Goal: Find specific page/section: Find specific page/section

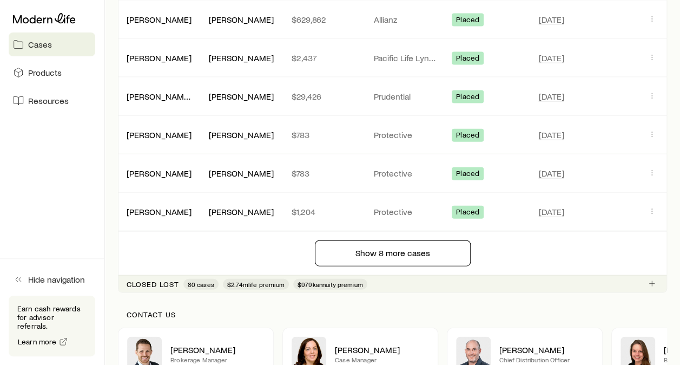
scroll to position [1191, 0]
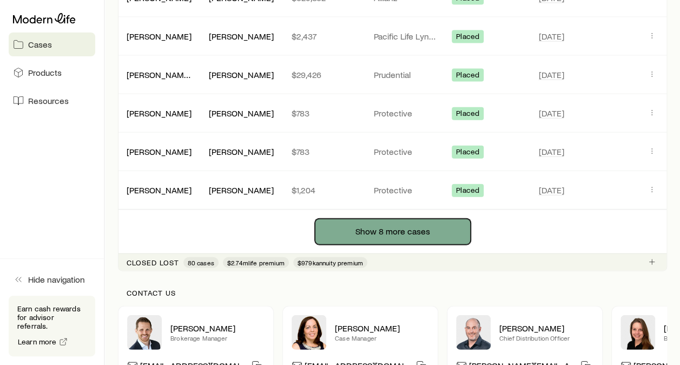
click at [394, 226] on button "Show 8 more cases" at bounding box center [393, 232] width 156 height 26
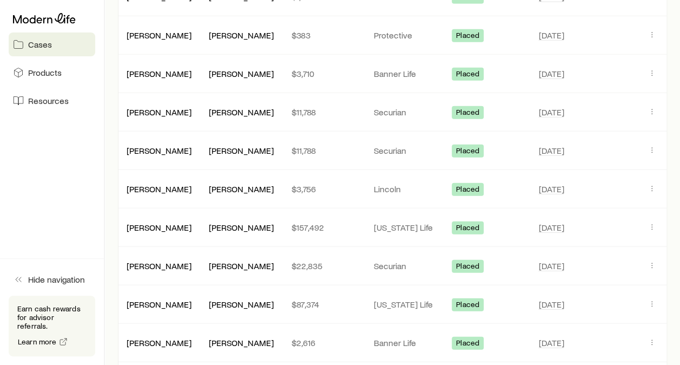
scroll to position [1407, 0]
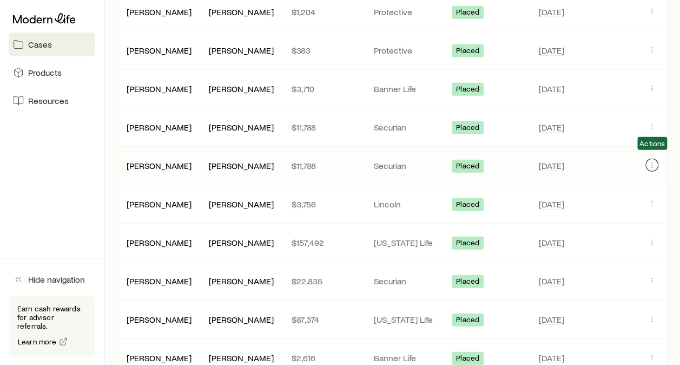
click at [647, 159] on button "Client cases" at bounding box center [652, 165] width 13 height 13
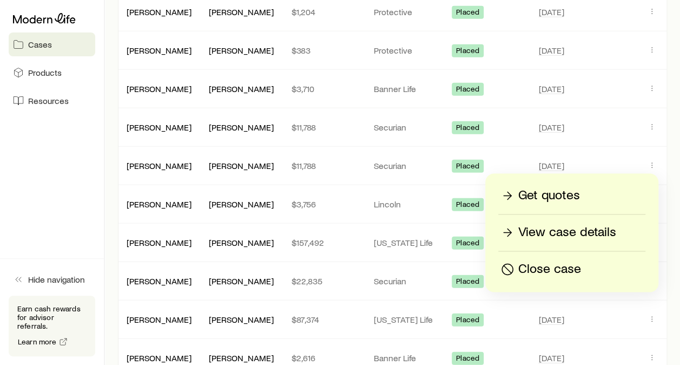
click at [560, 230] on p "View case details" at bounding box center [568, 232] width 98 height 17
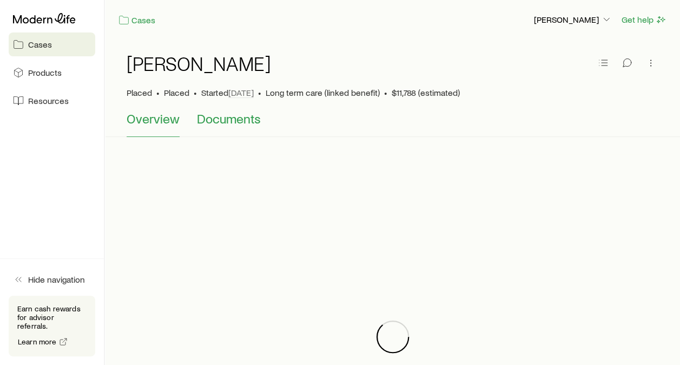
click at [227, 118] on span "Documents" at bounding box center [229, 118] width 64 height 15
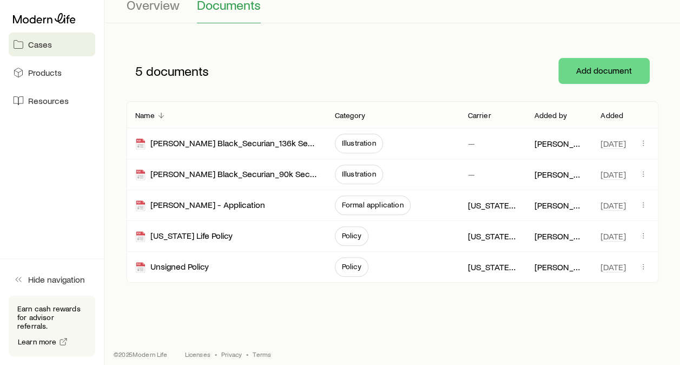
scroll to position [121, 0]
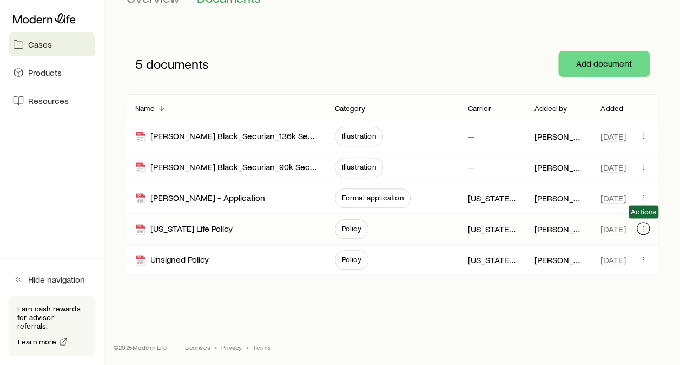
click at [643, 225] on icon "button" at bounding box center [643, 228] width 9 height 9
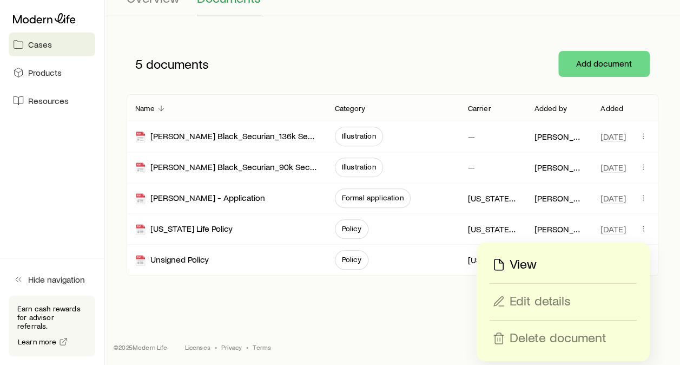
click at [559, 263] on div "View" at bounding box center [563, 264] width 146 height 17
